Goal: Task Accomplishment & Management: Complete application form

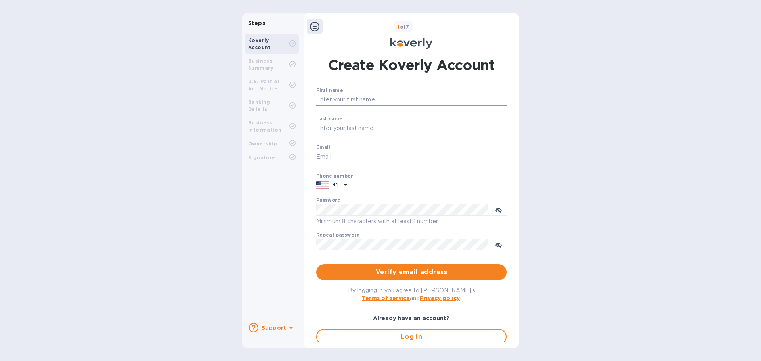
click at [348, 99] on input "First name" at bounding box center [411, 100] width 190 height 12
click at [347, 151] on input "Email" at bounding box center [411, 157] width 190 height 12
paste input "[EMAIL_ADDRESS][DOMAIN_NAME]"
click at [360, 105] on input "First name" at bounding box center [411, 100] width 190 height 12
click at [322, 154] on input "[EMAIL_ADDRESS][DOMAIN_NAME]" at bounding box center [411, 157] width 190 height 12
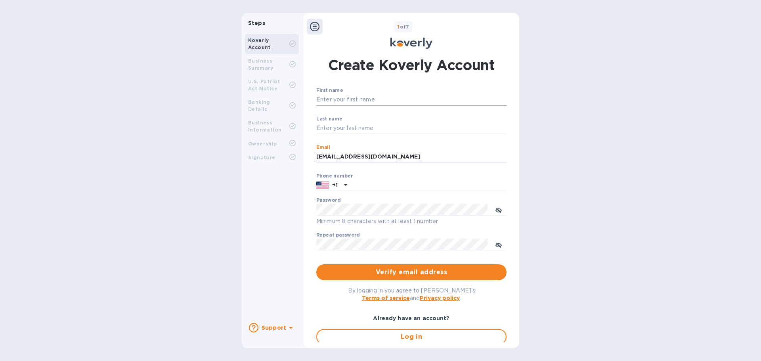
type input "[EMAIL_ADDRESS][DOMAIN_NAME]"
click at [370, 102] on input "First name" at bounding box center [411, 100] width 190 height 12
drag, startPoint x: 357, startPoint y: 99, endPoint x: 325, endPoint y: 105, distance: 32.6
click at [325, 105] on input "shaidny" at bounding box center [411, 100] width 190 height 12
type input "[PERSON_NAME]"
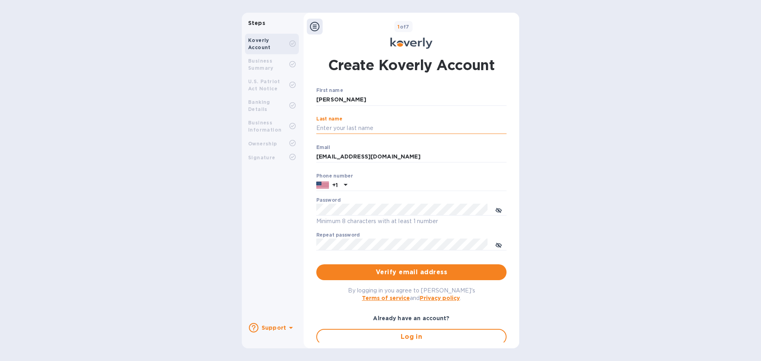
click at [323, 127] on input "Last name" at bounding box center [411, 128] width 190 height 12
type input "[PERSON_NAME]"
click at [367, 179] on input "text" at bounding box center [428, 185] width 156 height 12
type input "7185764215"
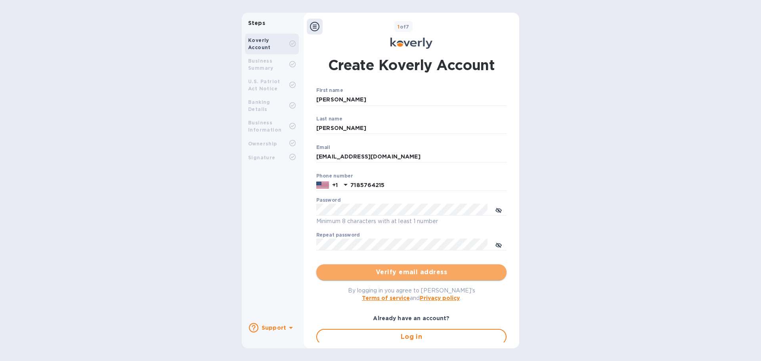
click at [392, 273] on span "Verify email address" at bounding box center [412, 272] width 178 height 10
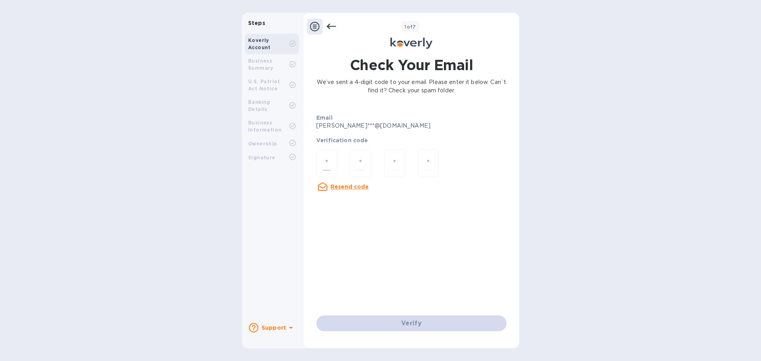
click at [332, 161] on div at bounding box center [326, 163] width 21 height 28
type input "7"
type input "3"
type input "1"
type input "7"
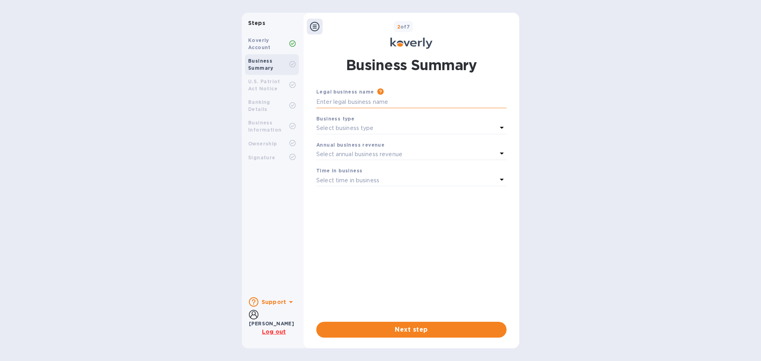
click at [373, 105] on input "text" at bounding box center [411, 102] width 190 height 12
type input "TOMTY LLC"
click at [378, 132] on div "Select business type" at bounding box center [406, 128] width 181 height 11
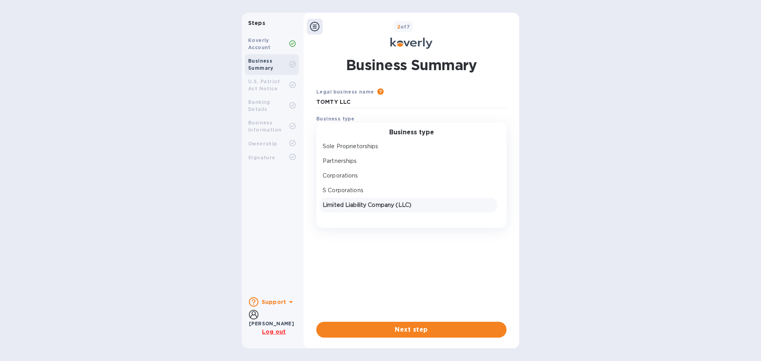
click at [363, 206] on p "Limited Liability Company (LLC)" at bounding box center [408, 205] width 171 height 8
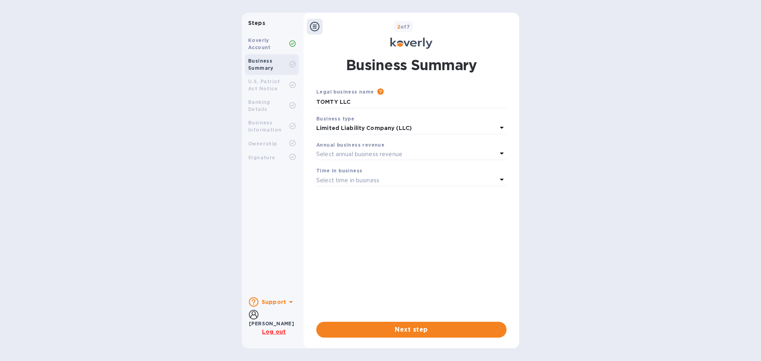
click at [375, 158] on div "Select annual business revenue" at bounding box center [406, 154] width 181 height 11
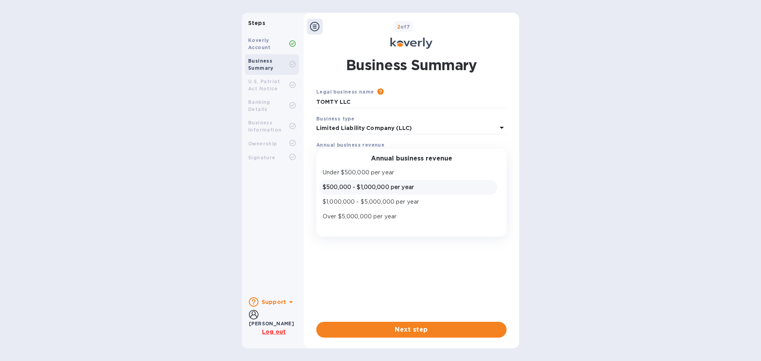
click at [375, 183] on div "$500,000 - $1,000,000 per year" at bounding box center [408, 186] width 174 height 11
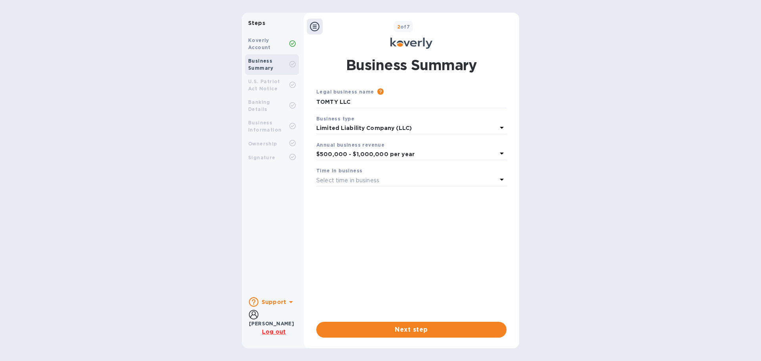
click at [369, 182] on p "Select time in business" at bounding box center [347, 180] width 63 height 8
drag, startPoint x: 371, startPoint y: 286, endPoint x: 432, endPoint y: 284, distance: 60.7
click at [371, 286] on div "Legal business name Please provide the legal name that appears on your SS-4 for…" at bounding box center [411, 198] width 190 height 221
click at [394, 177] on div "Select time in business" at bounding box center [406, 180] width 181 height 11
click at [377, 227] on p "3 - 5 years" at bounding box center [408, 228] width 171 height 8
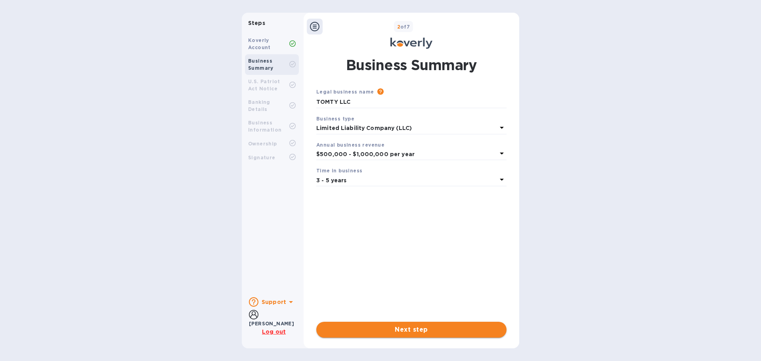
click at [399, 328] on span "Next step" at bounding box center [412, 330] width 178 height 10
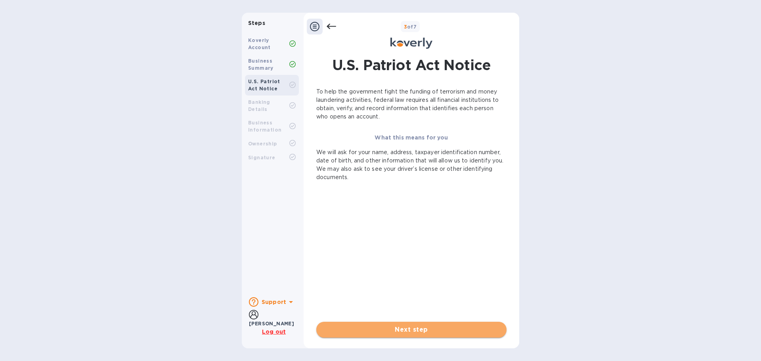
click at [414, 329] on span "Next step" at bounding box center [412, 330] width 178 height 10
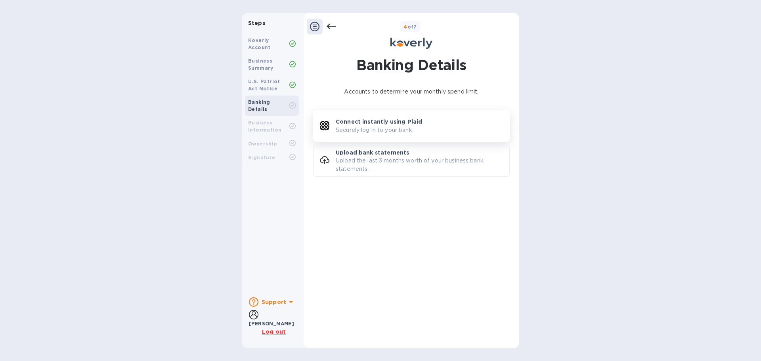
click at [391, 126] on p "Securely log in to your bank." at bounding box center [375, 130] width 78 height 8
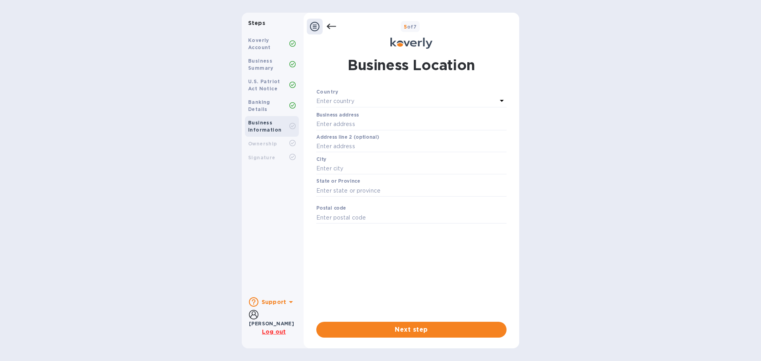
click at [380, 103] on div "Enter country" at bounding box center [406, 101] width 181 height 11
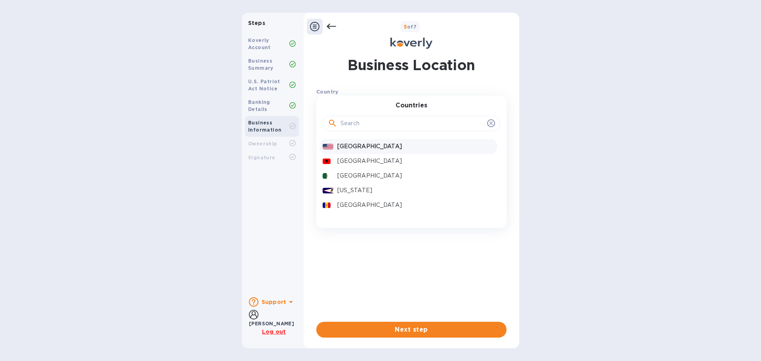
click at [387, 145] on p "[GEOGRAPHIC_DATA]" at bounding box center [415, 146] width 157 height 8
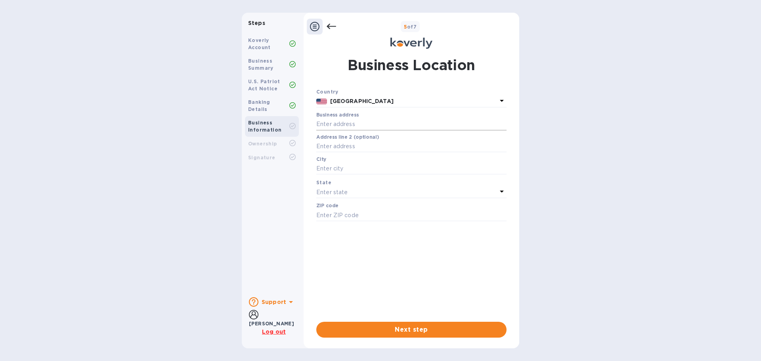
click at [359, 129] on input "text" at bounding box center [411, 124] width 190 height 12
click at [370, 149] on input "text" at bounding box center [411, 147] width 190 height 12
paste input "[STREET_ADDRESS]"
type input "[STREET_ADDRESS]"
click at [358, 164] on input "text" at bounding box center [411, 169] width 190 height 12
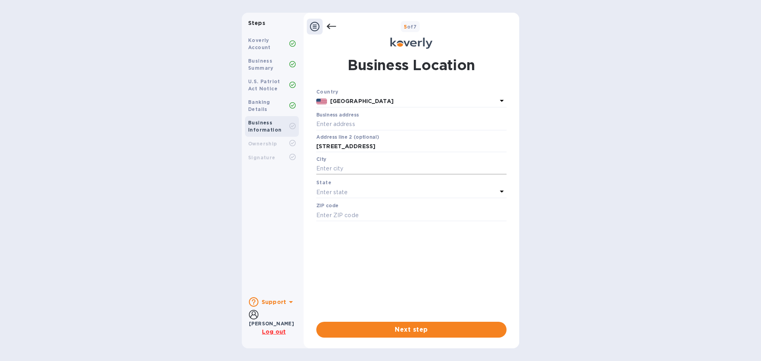
click at [332, 173] on input "text" at bounding box center [411, 169] width 190 height 12
paste input "[GEOGRAPHIC_DATA]"
type input "[GEOGRAPHIC_DATA]"
click at [335, 184] on p "​" at bounding box center [411, 180] width 190 height 9
click at [336, 193] on p "Enter state" at bounding box center [331, 192] width 31 height 8
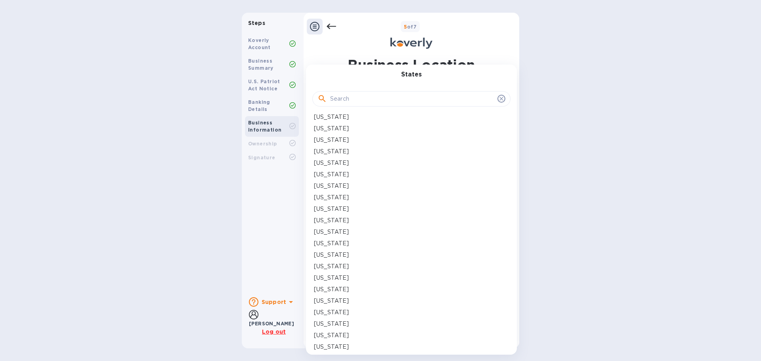
click at [331, 209] on p "[US_STATE]" at bounding box center [331, 209] width 35 height 8
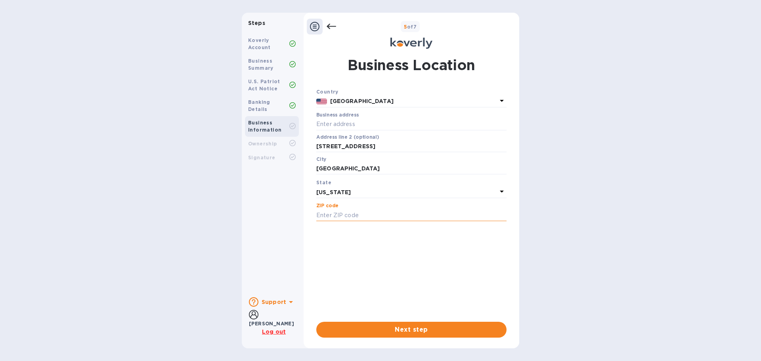
click at [335, 214] on input "text" at bounding box center [411, 215] width 190 height 12
click at [391, 212] on input "text" at bounding box center [411, 215] width 190 height 12
paste input "19803"
type input "19803"
click at [422, 324] on button "Next step" at bounding box center [411, 330] width 190 height 16
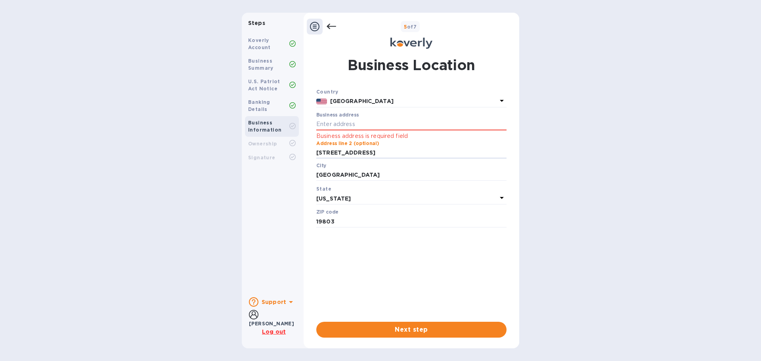
drag, startPoint x: 390, startPoint y: 150, endPoint x: 293, endPoint y: 151, distance: 96.3
click at [293, 151] on div "Steps Koverly Account Business Summary U.S. Patriot Act Notice Banking Details …" at bounding box center [380, 181] width 277 height 336
click at [363, 125] on input "text" at bounding box center [411, 124] width 190 height 12
paste input "[STREET_ADDRESS]"
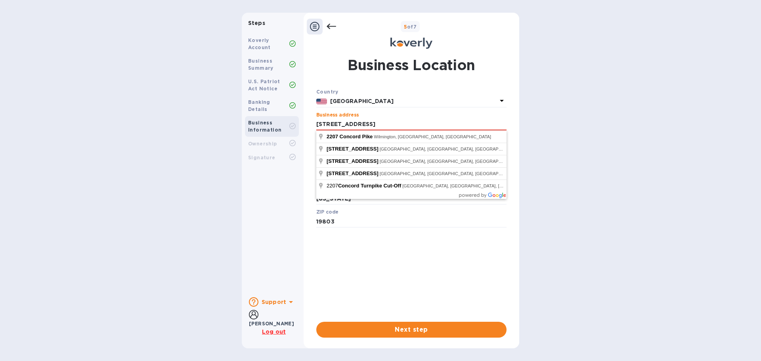
click at [400, 274] on div "Country [GEOGRAPHIC_DATA] Business address [STREET_ADDRESS] Business address is…" at bounding box center [411, 202] width 190 height 228
click at [389, 124] on input "[STREET_ADDRESS]" at bounding box center [411, 124] width 190 height 12
type input "[STREET_ADDRESS]"
type input "Wilmington"
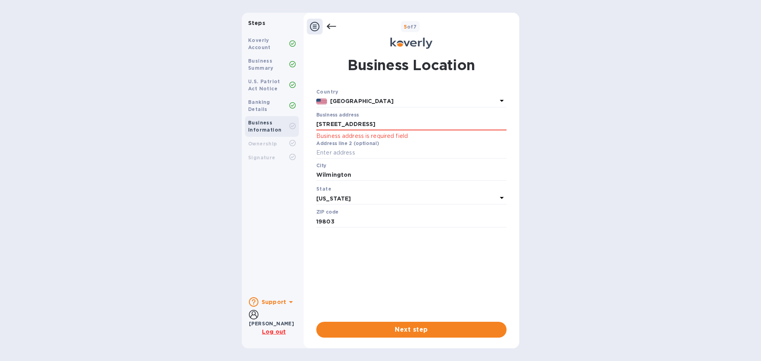
click at [395, 253] on div "Country [GEOGRAPHIC_DATA] Business address [STREET_ADDRESS] Business address is…" at bounding box center [411, 202] width 190 height 228
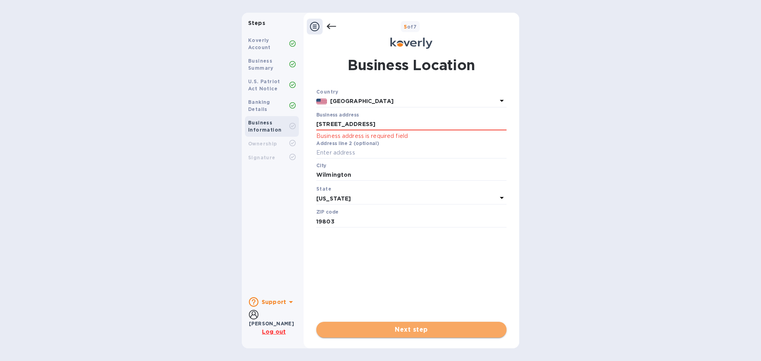
click at [394, 325] on button "Next step" at bounding box center [411, 330] width 190 height 16
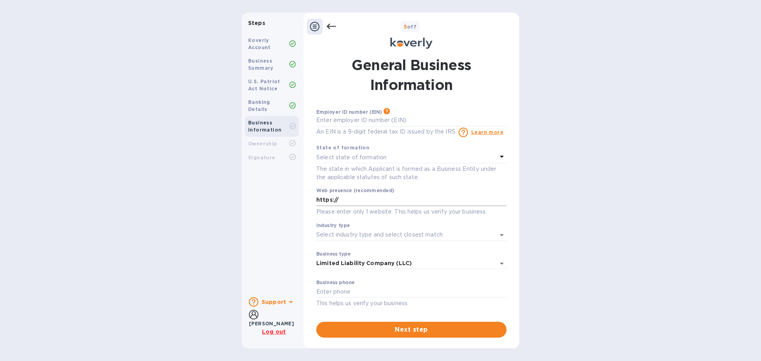
click at [379, 200] on input "https://" at bounding box center [411, 200] width 190 height 12
click at [363, 201] on input "https://" at bounding box center [411, 200] width 190 height 12
paste input "[URL][DOMAIN_NAME]"
click at [370, 202] on input "https://[URL][DOMAIN_NAME]" at bounding box center [411, 200] width 190 height 12
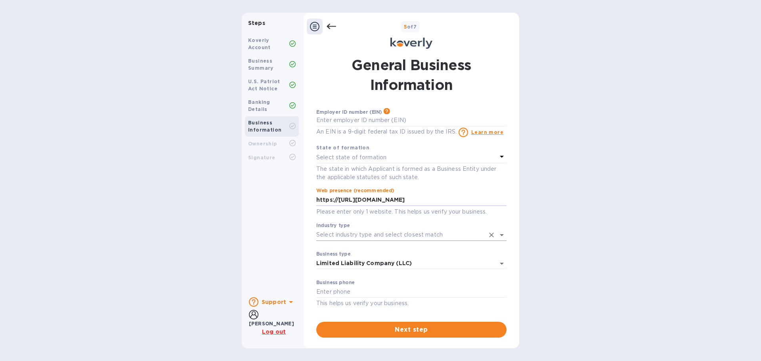
click at [382, 239] on input "Industry type" at bounding box center [400, 234] width 168 height 11
click at [313, 204] on div "General Business Information Employer ID number (EIN) Please make sure it match…" at bounding box center [411, 196] width 198 height 283
click at [336, 198] on input "https://[URL][DOMAIN_NAME]" at bounding box center [411, 200] width 190 height 12
click at [337, 199] on input "https://[URL][DOMAIN_NAME]" at bounding box center [411, 200] width 190 height 12
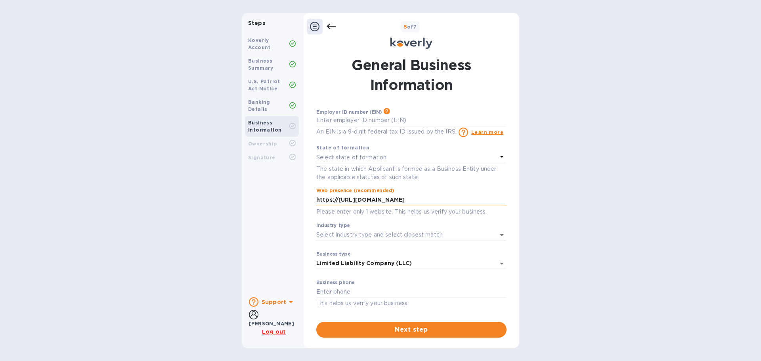
click at [338, 199] on input "https://[URL][DOMAIN_NAME]" at bounding box center [411, 200] width 190 height 12
paste input "text"
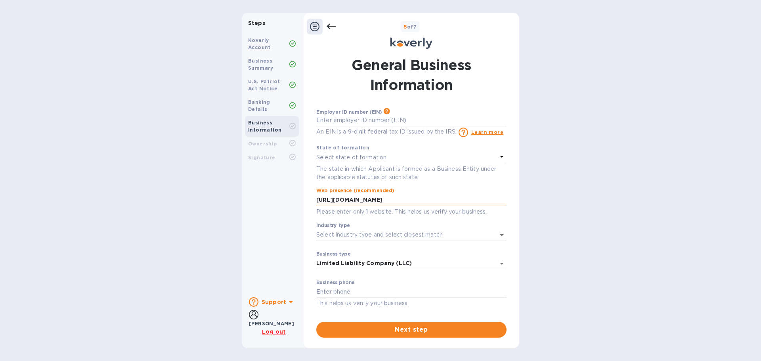
scroll to position [0, 62]
type input "[URL][DOMAIN_NAME]"
click at [348, 206] on div "Web presence (recommended) [URL][DOMAIN_NAME] Please enter only 1 website. This…" at bounding box center [411, 202] width 190 height 29
click at [466, 237] on input "Industry type" at bounding box center [400, 234] width 168 height 11
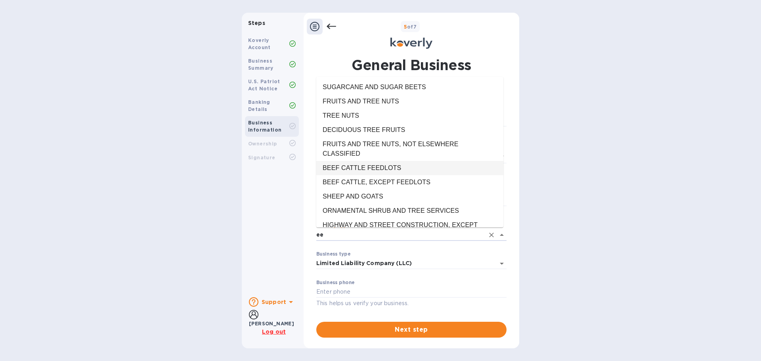
type input "eee"
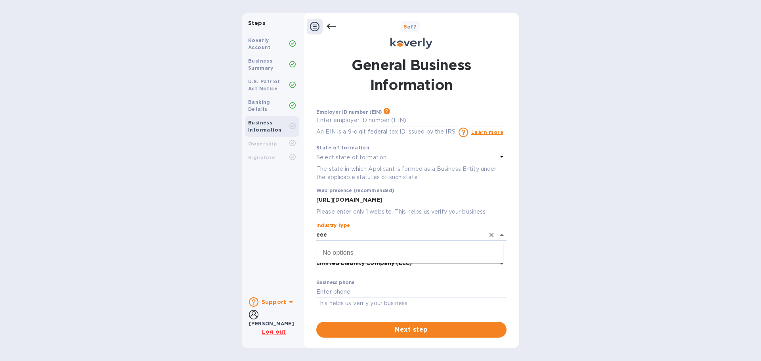
drag, startPoint x: 398, startPoint y: 234, endPoint x: 286, endPoint y: 232, distance: 111.8
click at [286, 232] on div "Steps Koverly Account Business Summary U.S. Patriot Act Notice Banking Details …" at bounding box center [380, 181] width 277 height 336
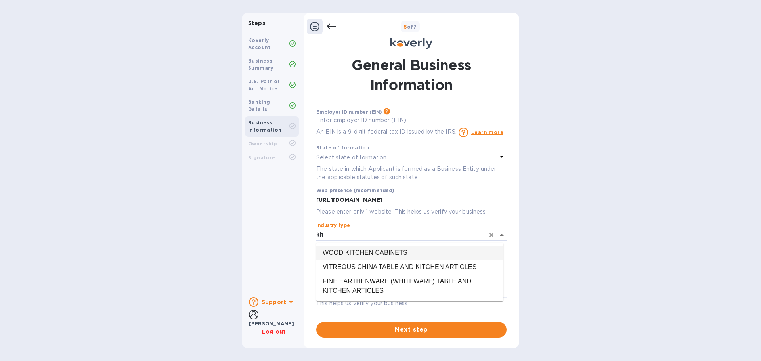
drag, startPoint x: 343, startPoint y: 232, endPoint x: 292, endPoint y: 230, distance: 50.7
click at [292, 230] on div "Steps Koverly Account Business Summary U.S. Patriot Act Notice Banking Details …" at bounding box center [380, 181] width 277 height 336
click at [384, 286] on li "FINE EARTHENWARE (WHITEWARE) TABLE AND KITCHEN ARTICLES" at bounding box center [409, 286] width 187 height 24
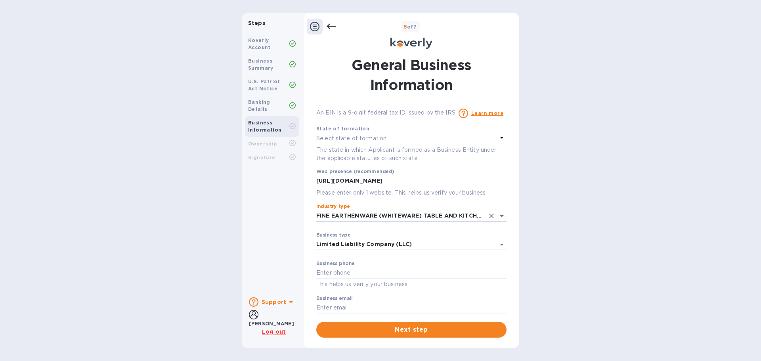
scroll to position [27, 0]
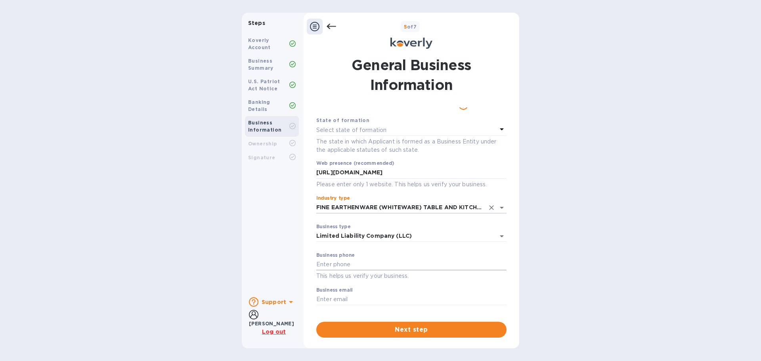
type input "FINE EARTHENWARE (WHITEWARE) TABLE AND KITCHEN ARTICLES"
click at [346, 267] on input "text" at bounding box center [411, 265] width 190 height 12
click at [420, 329] on span "Next step" at bounding box center [412, 330] width 178 height 10
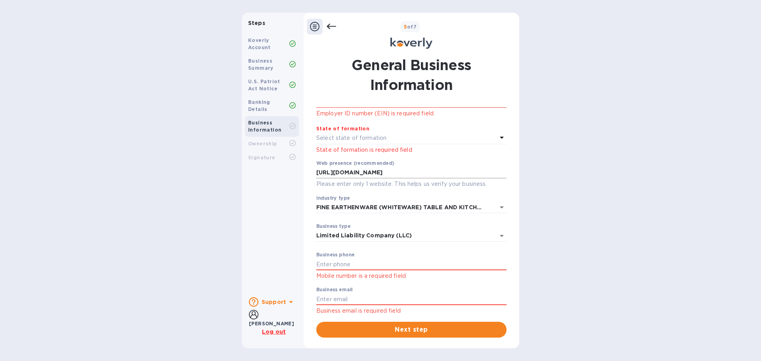
scroll to position [0, 0]
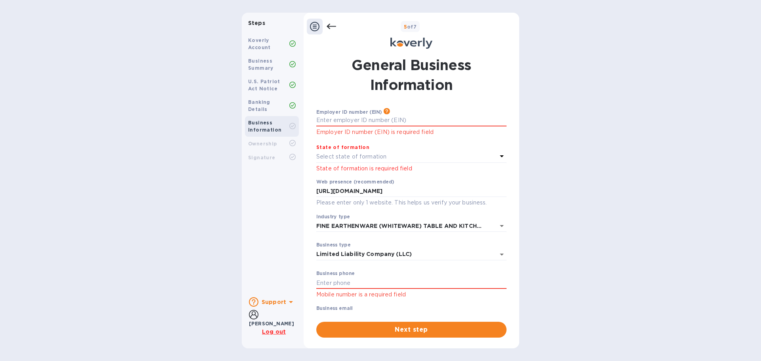
click at [346, 158] on p "Select state of formation" at bounding box center [351, 157] width 70 height 8
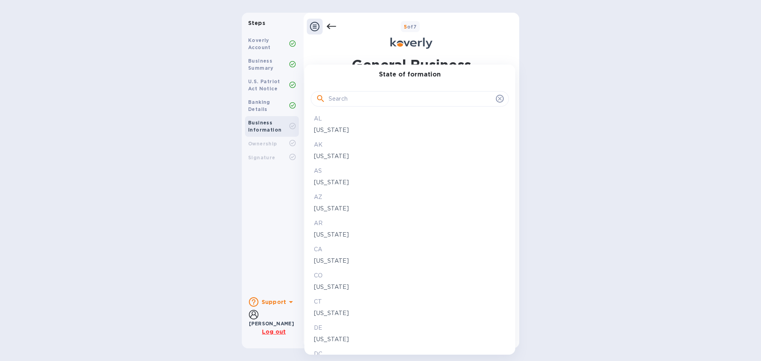
click at [339, 103] on input "text" at bounding box center [410, 99] width 164 height 12
type input "ch"
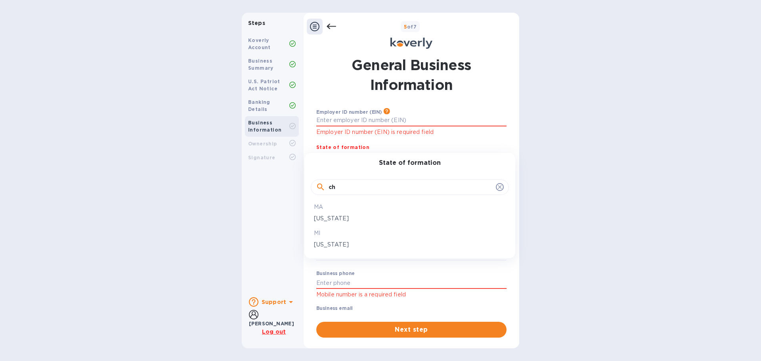
drag, startPoint x: 345, startPoint y: 191, endPoint x: 291, endPoint y: 191, distance: 54.3
click at [291, 191] on div "State of formation ch MA [US_STATE] MI [US_STATE]" at bounding box center [380, 180] width 761 height 361
type input "de"
click at [339, 222] on p "[US_STATE]" at bounding box center [410, 218] width 192 height 8
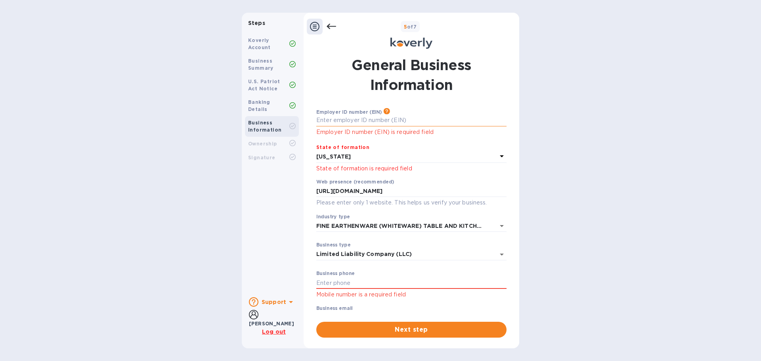
click at [349, 116] on input "text" at bounding box center [411, 121] width 190 height 12
click at [390, 120] on input "text" at bounding box center [411, 121] width 190 height 12
click at [389, 119] on input "text" at bounding box center [411, 121] width 190 height 12
paste input "8"
click at [322, 118] on input "883971326" at bounding box center [411, 121] width 190 height 12
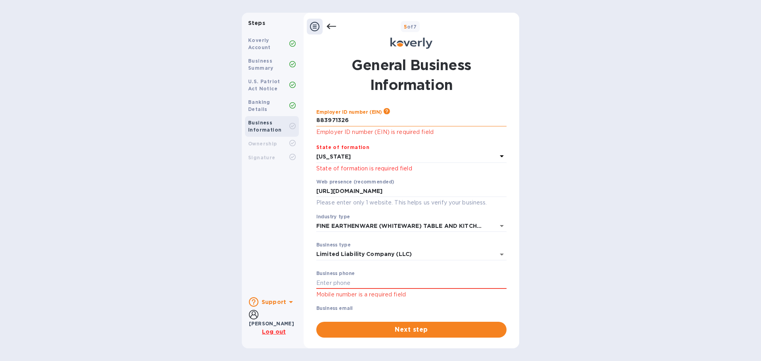
click at [356, 123] on input "883971326" at bounding box center [411, 121] width 190 height 12
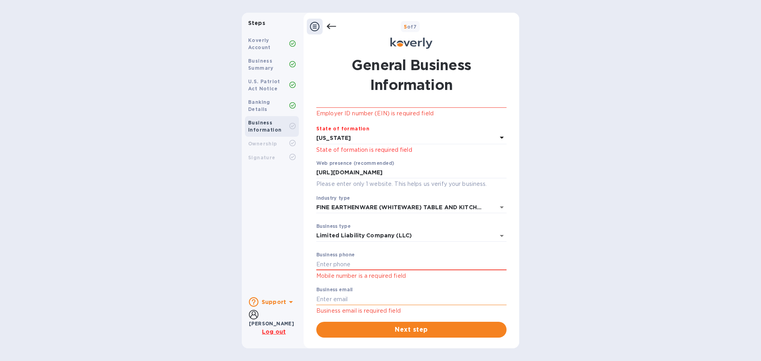
type input "***26"
click at [378, 300] on input "text" at bounding box center [411, 299] width 190 height 12
type input "[EMAIL_ADDRESS][DOMAIN_NAME]"
click at [360, 268] on input "text" at bounding box center [411, 264] width 190 height 12
type input "7185764215"
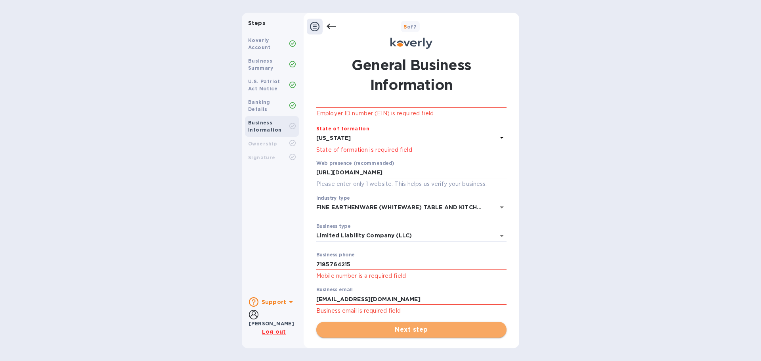
click at [404, 336] on button "Next step" at bounding box center [411, 330] width 190 height 16
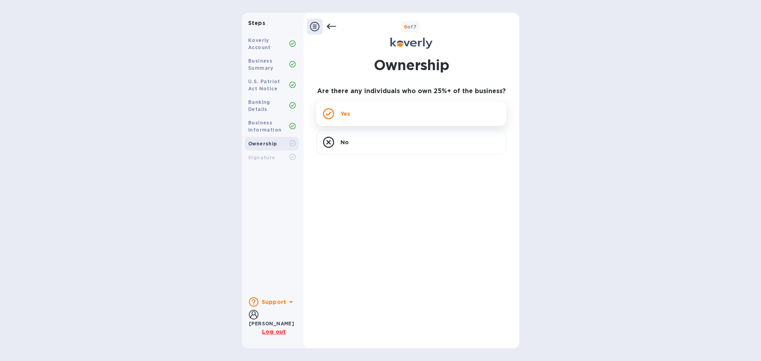
click at [409, 117] on div "Yes" at bounding box center [411, 113] width 190 height 25
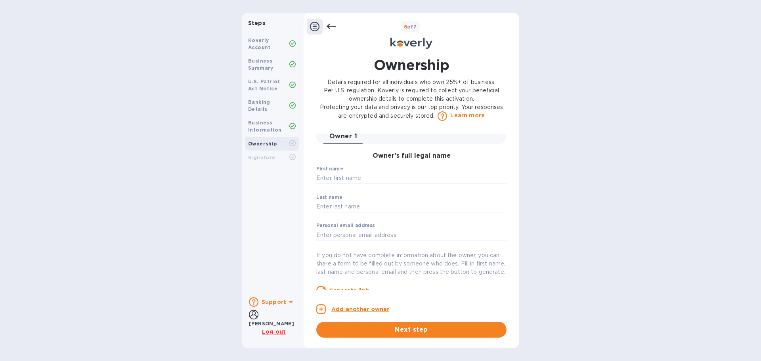
scroll to position [0, 0]
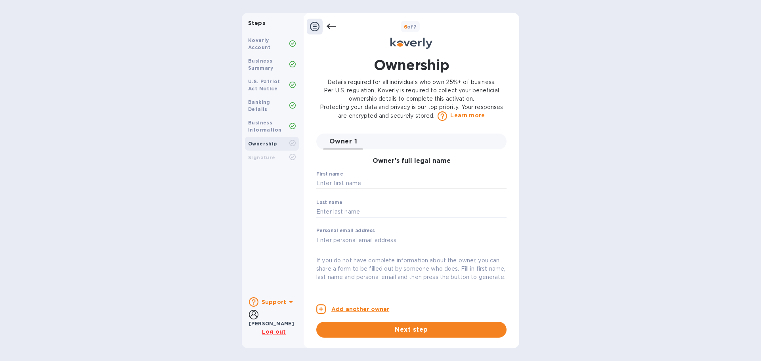
click at [343, 180] on input "text" at bounding box center [411, 184] width 190 height 12
type input "[PERSON_NAME]"
click at [365, 215] on input "text" at bounding box center [411, 212] width 190 height 12
type input "[PERSON_NAME]"
click at [369, 237] on input "text" at bounding box center [411, 240] width 190 height 12
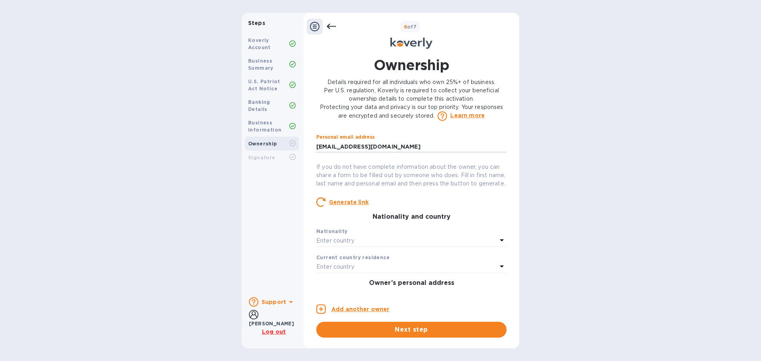
scroll to position [119, 0]
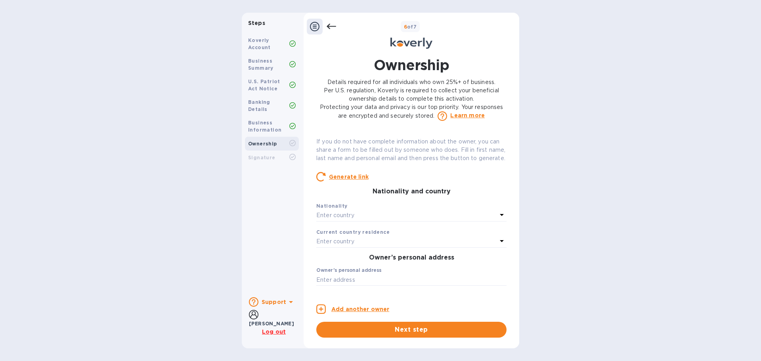
type input "[EMAIL_ADDRESS][DOMAIN_NAME]"
click at [354, 220] on p "Enter country" at bounding box center [335, 215] width 38 height 8
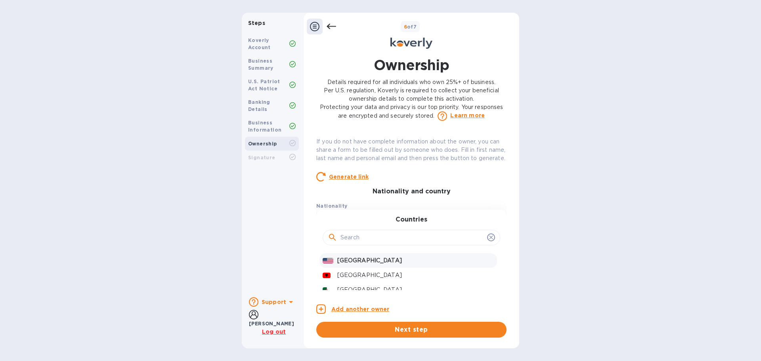
click at [363, 265] on p "[GEOGRAPHIC_DATA]" at bounding box center [415, 260] width 157 height 8
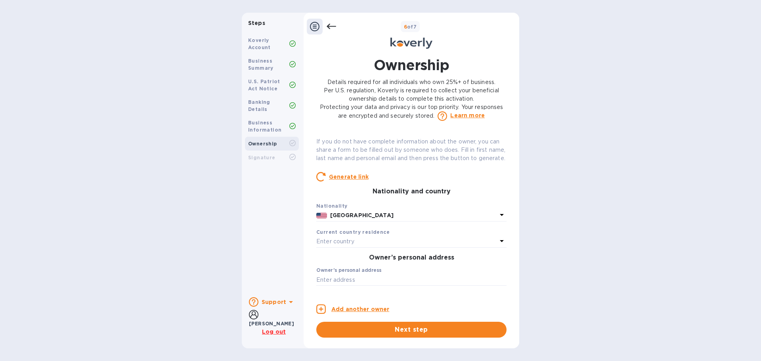
scroll to position [198, 0]
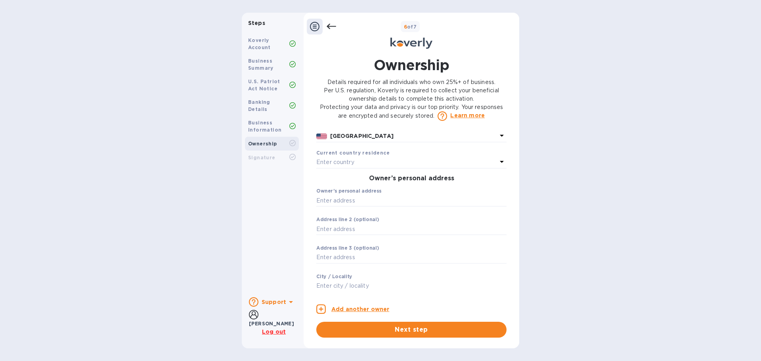
click at [367, 168] on div "Enter country" at bounding box center [406, 162] width 181 height 11
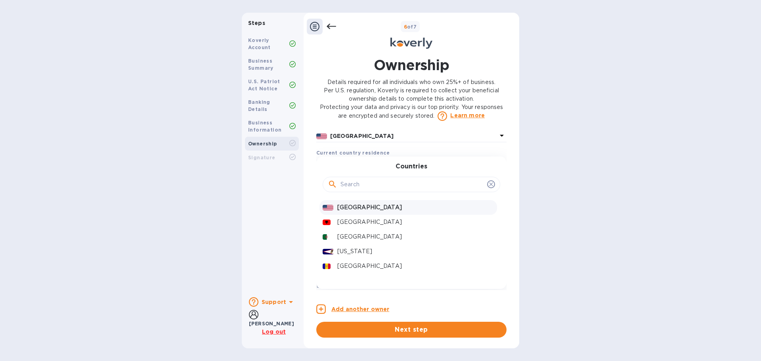
click at [367, 211] on div "[GEOGRAPHIC_DATA]" at bounding box center [416, 207] width 160 height 11
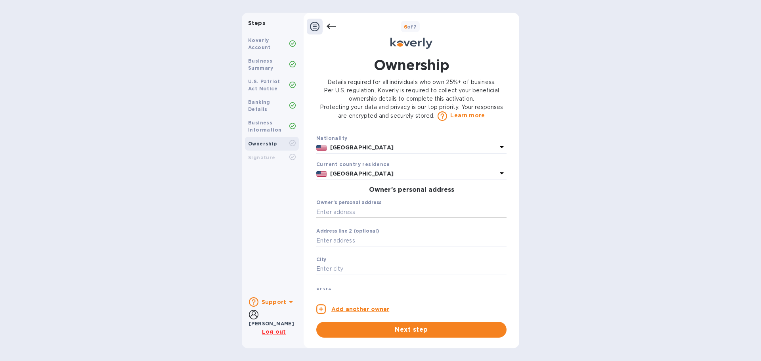
scroll to position [238, 0]
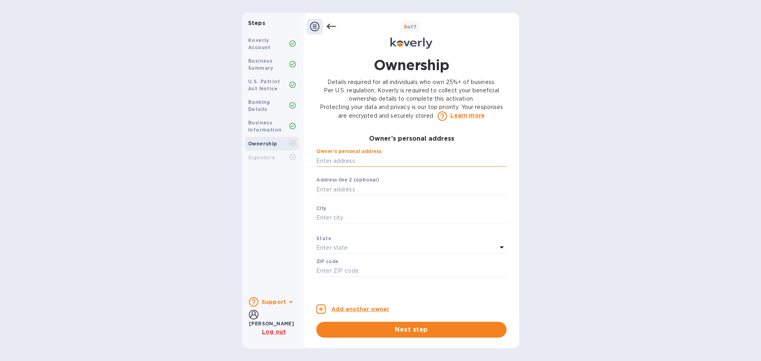
click at [357, 167] on input "text" at bounding box center [411, 161] width 190 height 12
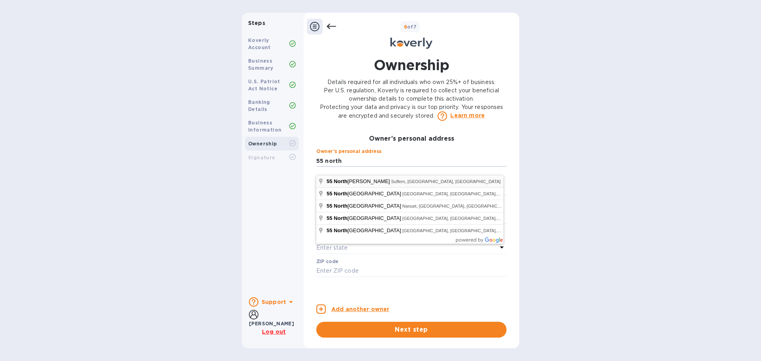
type input "[STREET_ADDRESS][PERSON_NAME]"
type input "Suffern"
type input "10901"
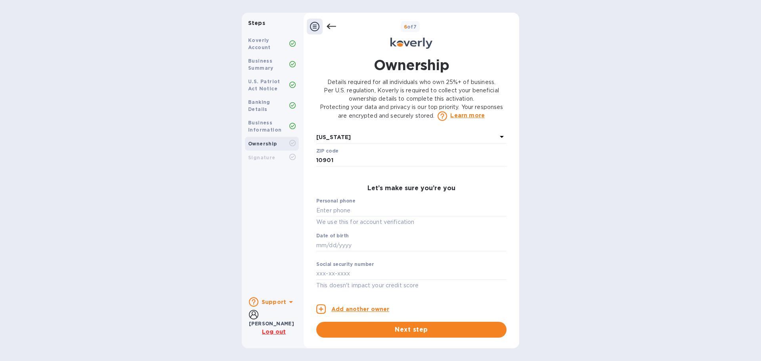
scroll to position [357, 0]
click at [360, 215] on input "text" at bounding box center [411, 210] width 190 height 12
type input "***15"
click at [360, 241] on input "text" at bounding box center [411, 245] width 190 height 12
type input "***98"
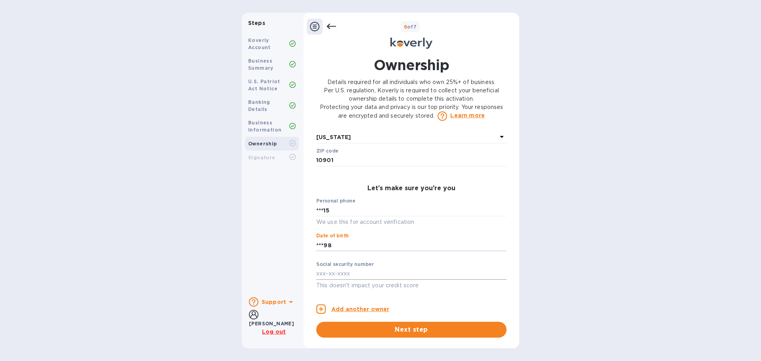
click at [375, 273] on input "text" at bounding box center [411, 274] width 190 height 12
click at [383, 271] on input "text" at bounding box center [411, 274] width 190 height 12
type input "***38"
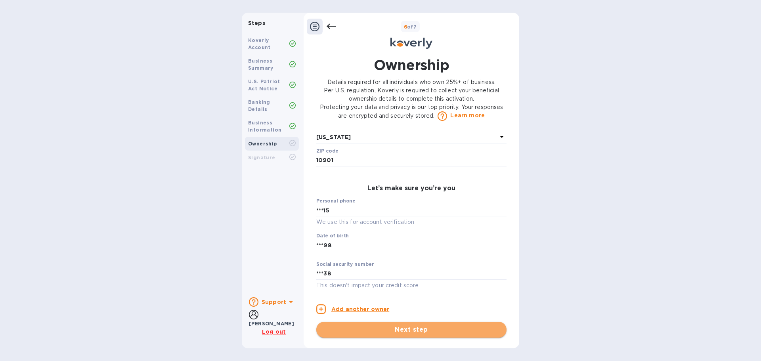
click at [342, 324] on button "Next step" at bounding box center [411, 330] width 190 height 16
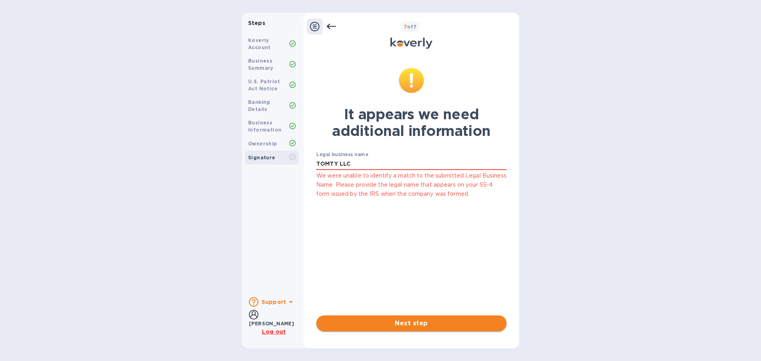
click at [422, 323] on span "Next step" at bounding box center [412, 324] width 178 height 10
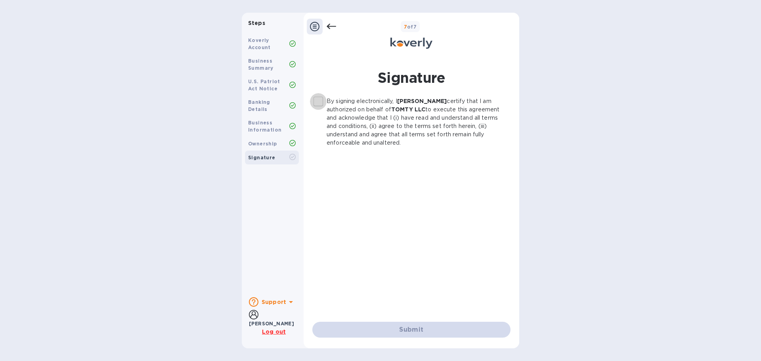
click at [320, 99] on input "By signing electronically, I [PERSON_NAME] certify that I am authorized on beha…" at bounding box center [318, 101] width 17 height 17
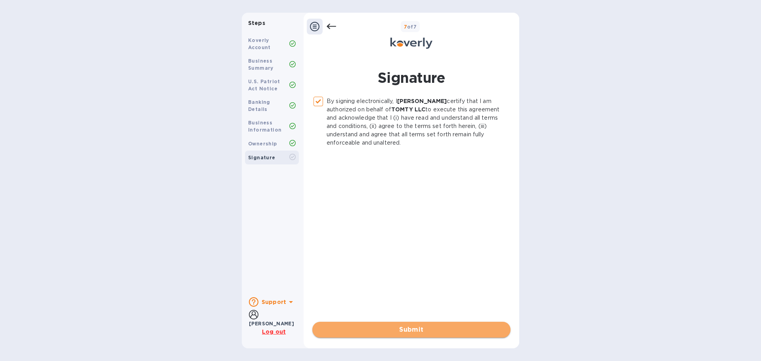
click at [419, 330] on span "Submit" at bounding box center [411, 330] width 185 height 10
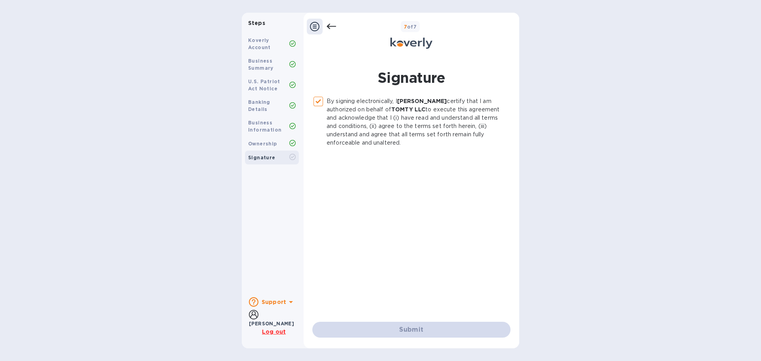
checkbox input "false"
